Goal: Find specific page/section: Find specific page/section

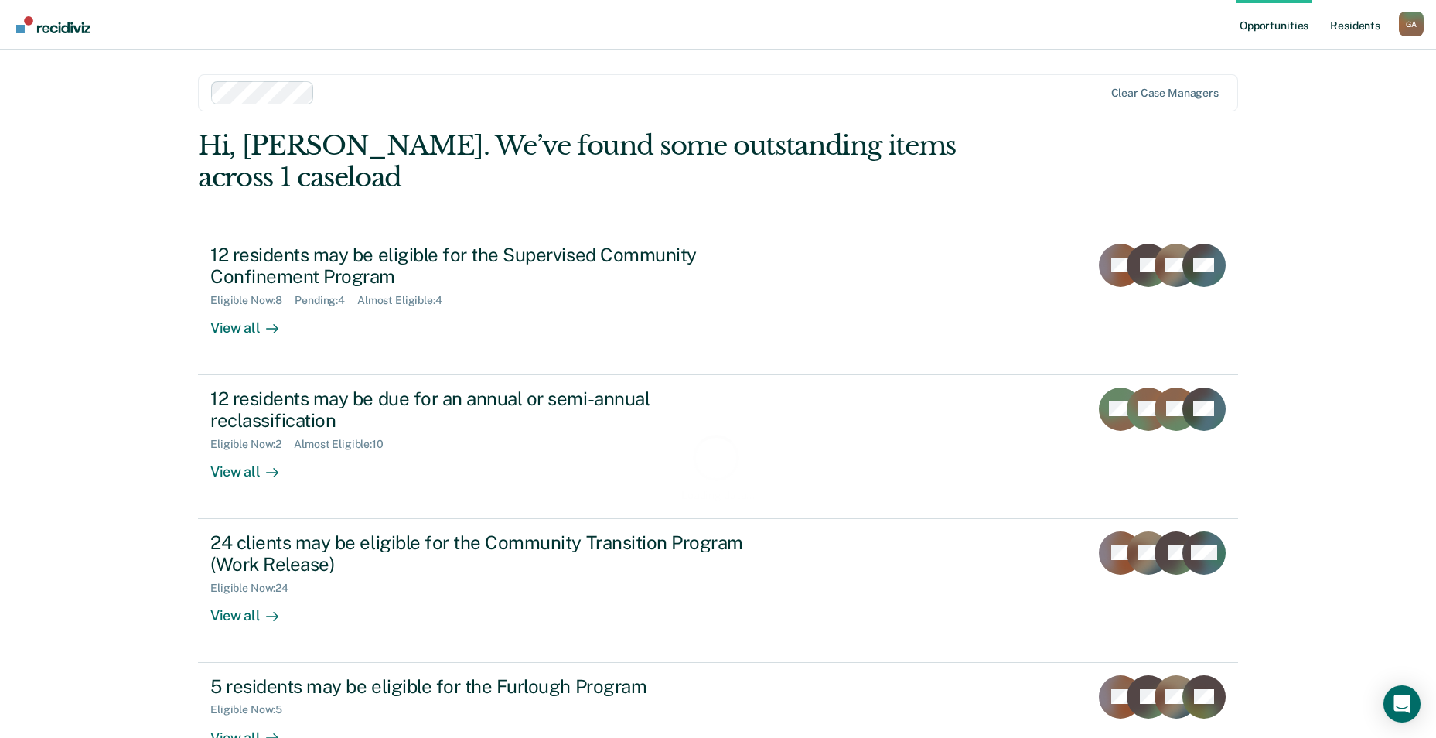
click at [1355, 28] on link "Resident s" at bounding box center [1355, 24] width 56 height 49
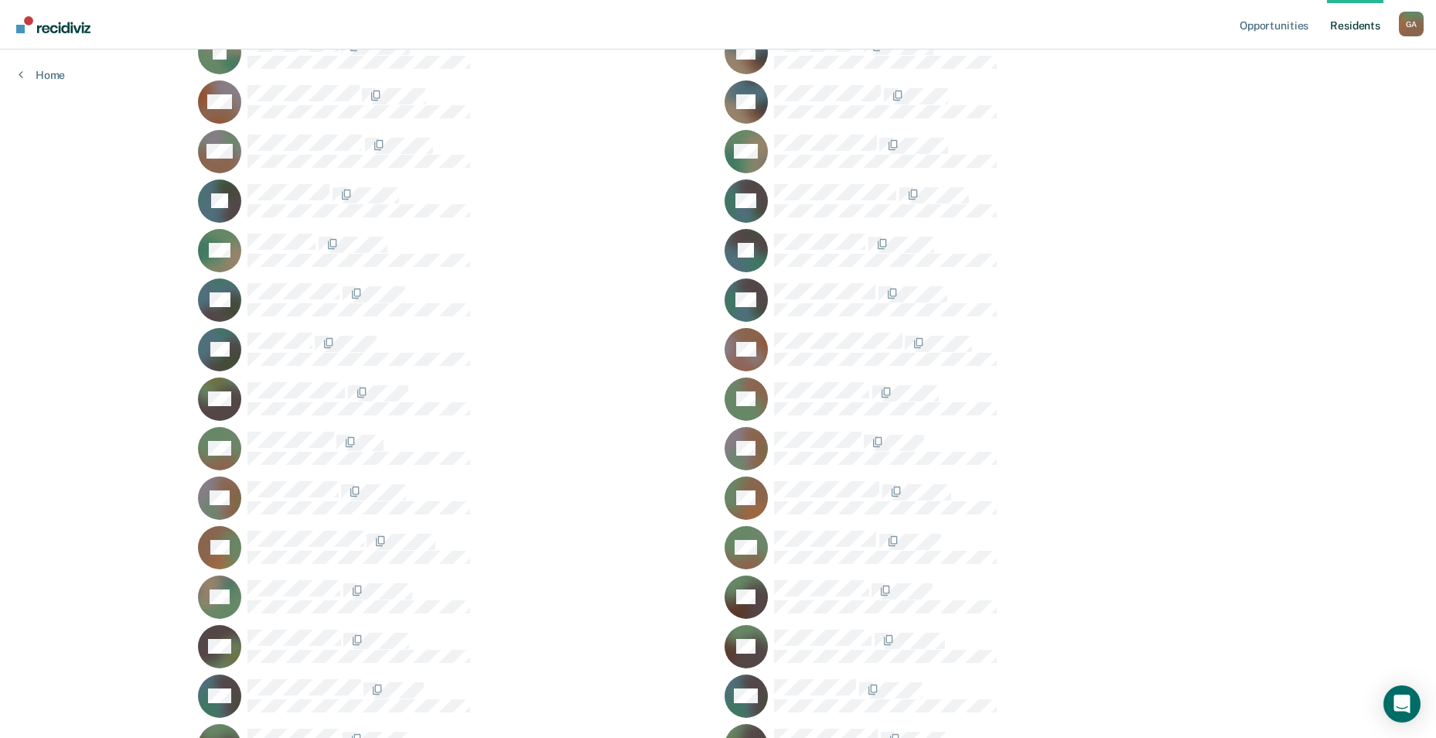
scroll to position [1160, 0]
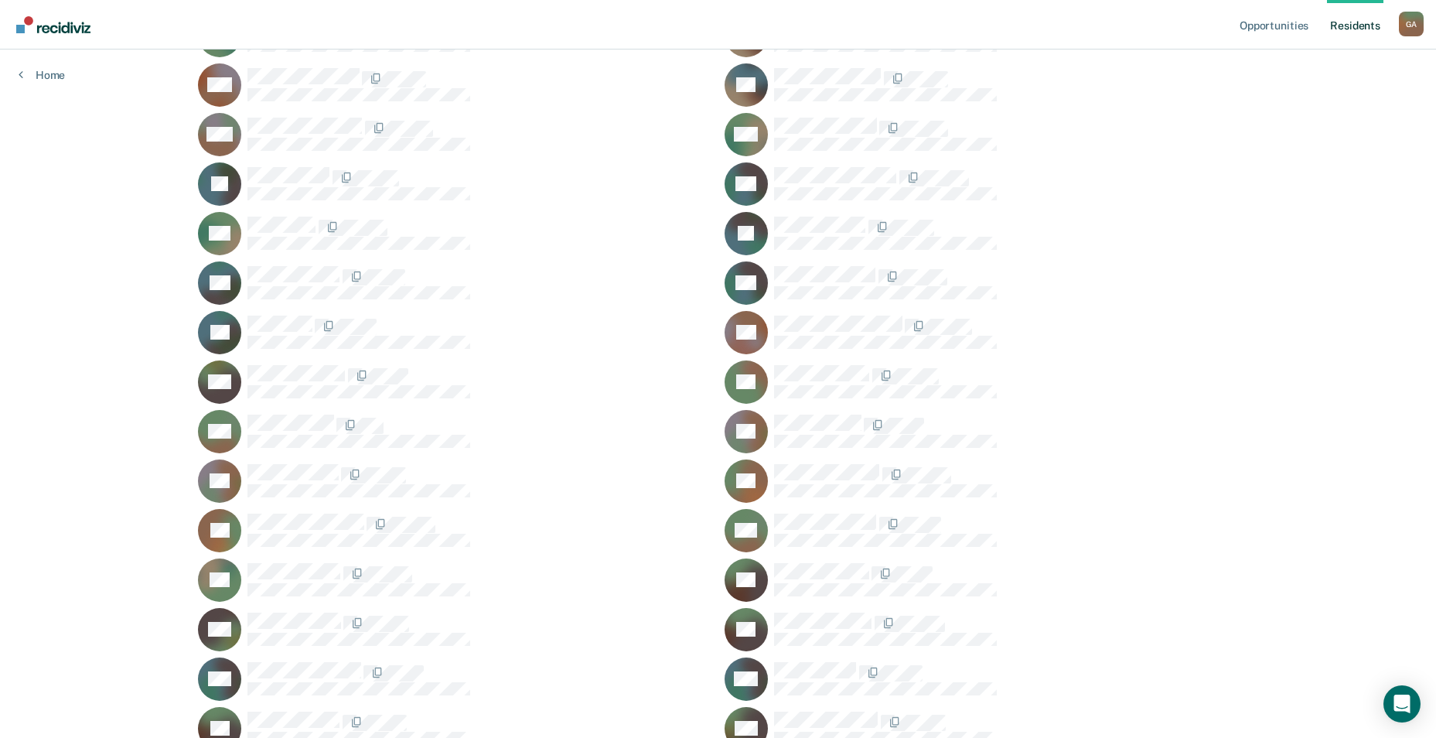
click at [312, 512] on div "ZS" at bounding box center [454, 530] width 513 height 43
